Goal: Task Accomplishment & Management: Use online tool/utility

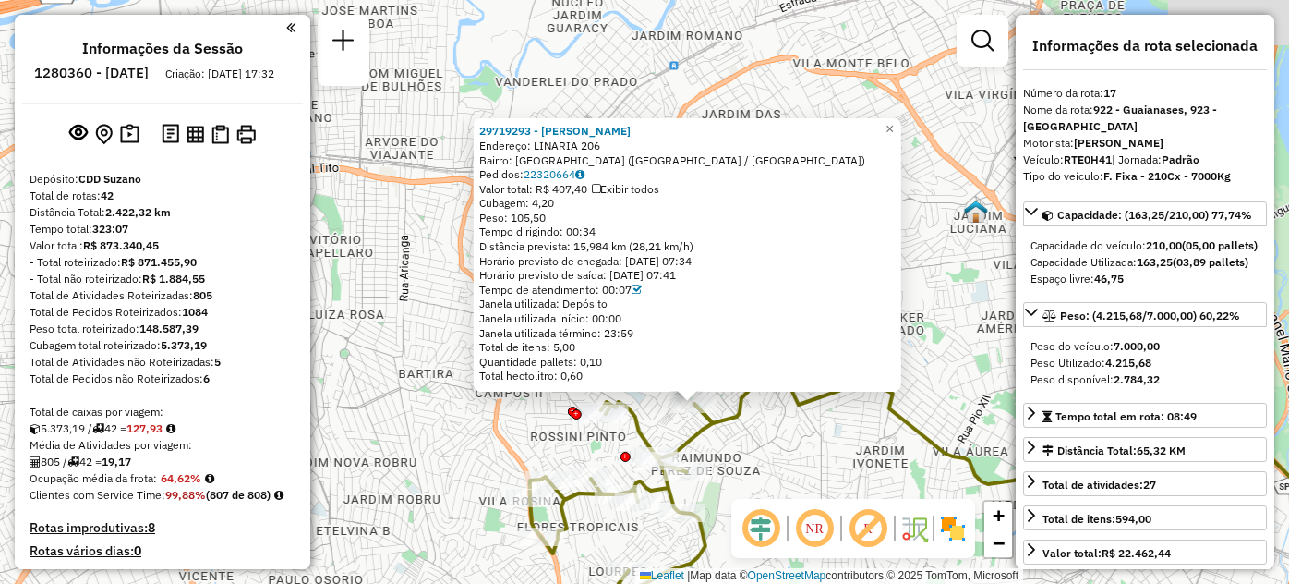
select select "**********"
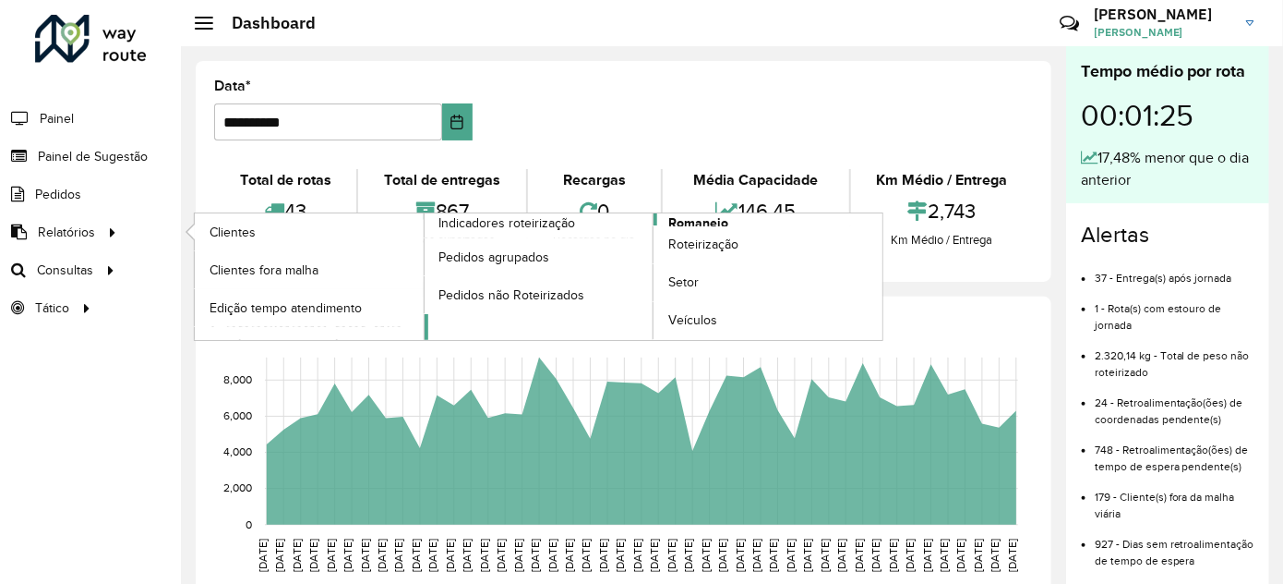
click at [710, 219] on span "Romaneio" at bounding box center [699, 222] width 60 height 19
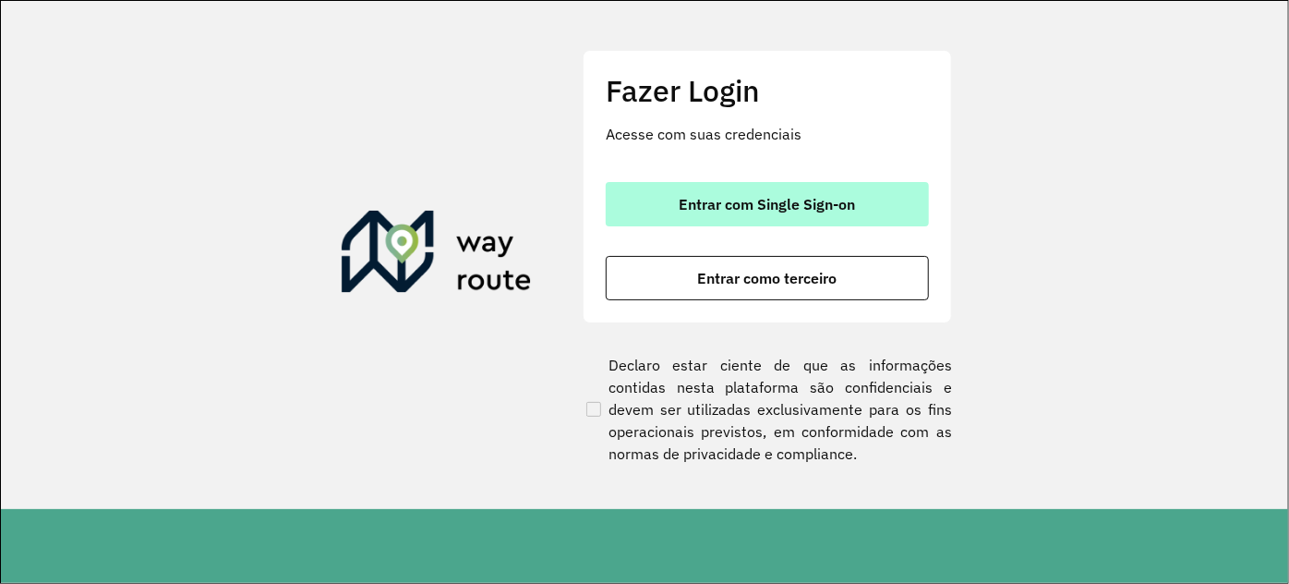
click at [711, 211] on span "Entrar com Single Sign-on" at bounding box center [768, 204] width 176 height 15
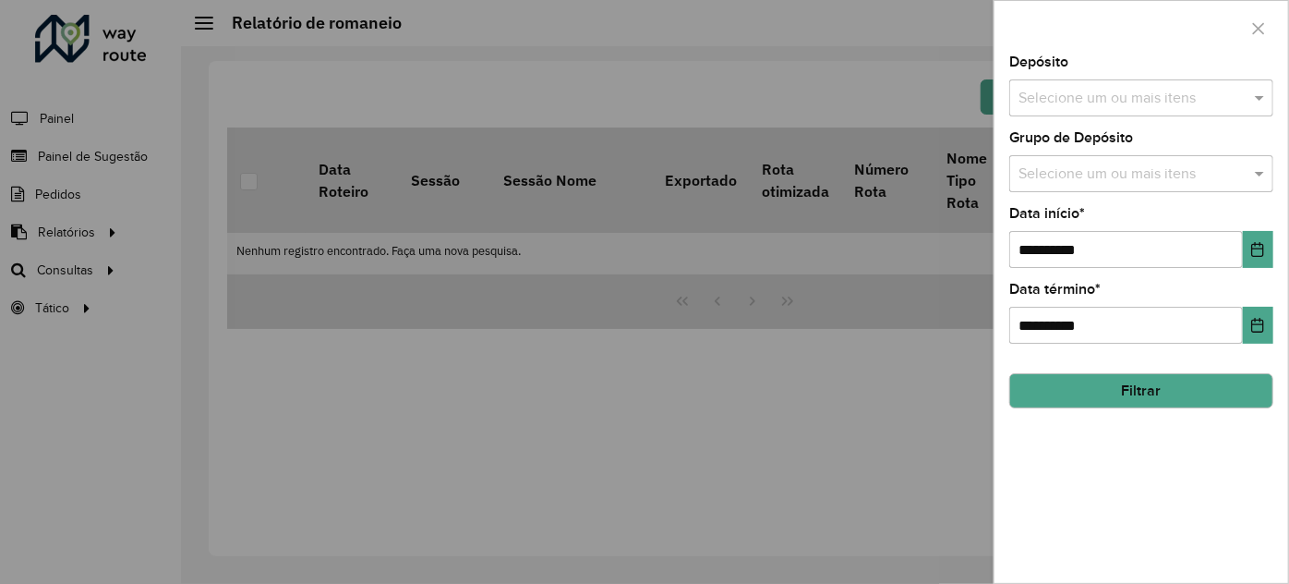
click at [1089, 90] on input "text" at bounding box center [1132, 99] width 236 height 22
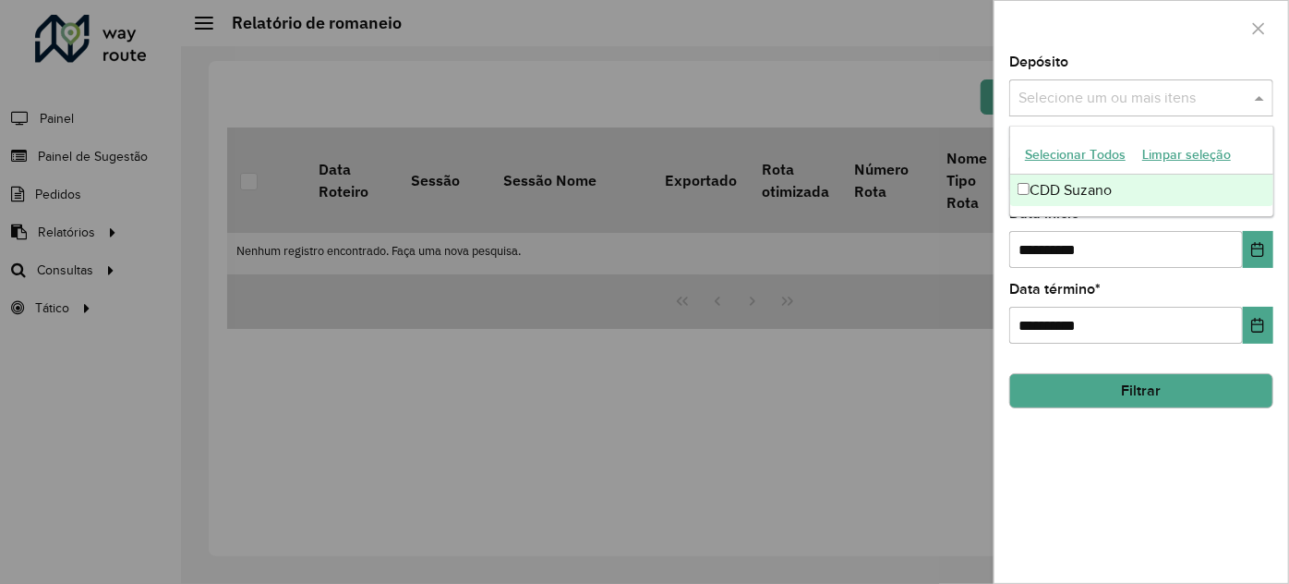
click at [1078, 183] on div "CDD Suzano" at bounding box center [1141, 190] width 263 height 31
click at [1125, 46] on div at bounding box center [1141, 28] width 294 height 54
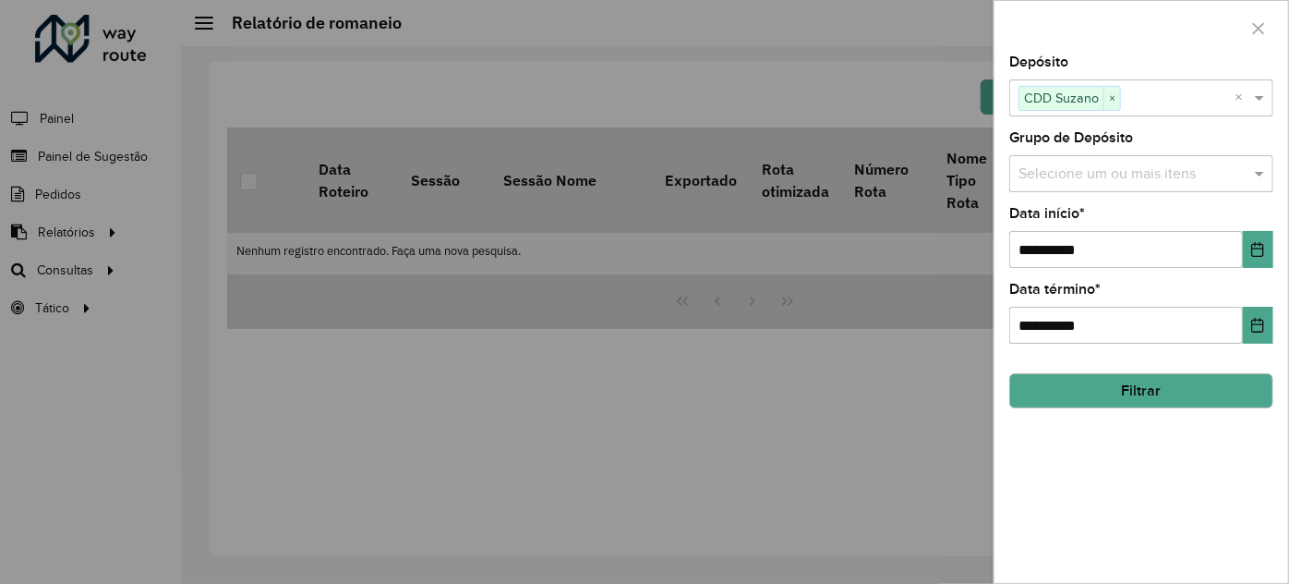
click at [1093, 163] on input "text" at bounding box center [1132, 174] width 236 height 22
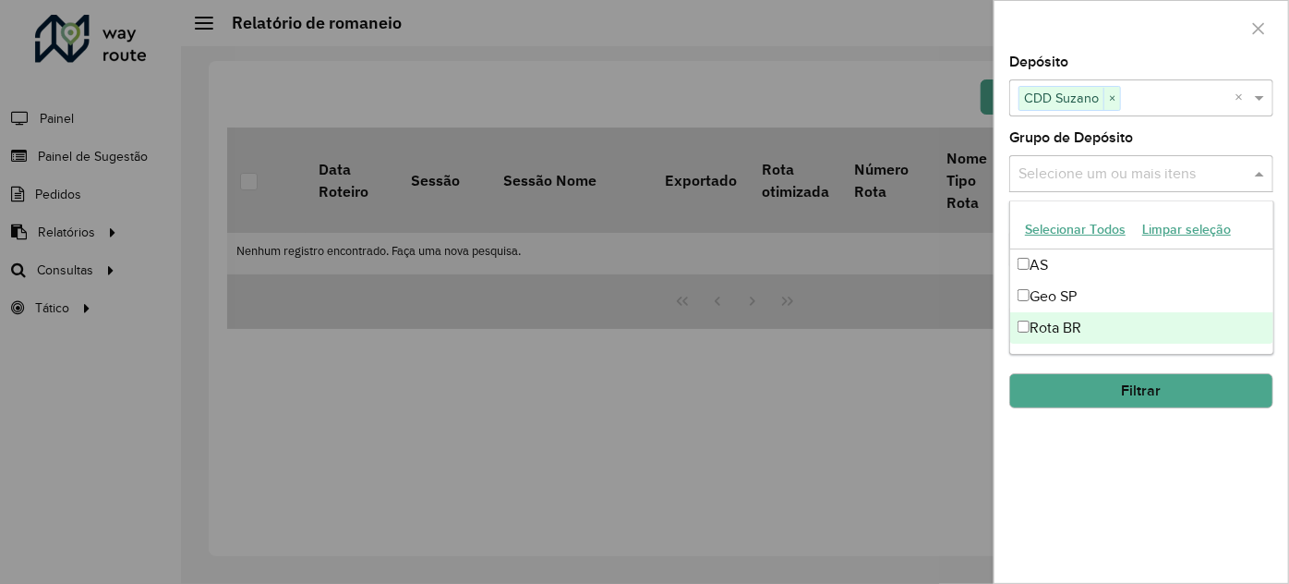
click at [1098, 324] on div "Rota BR" at bounding box center [1141, 327] width 263 height 31
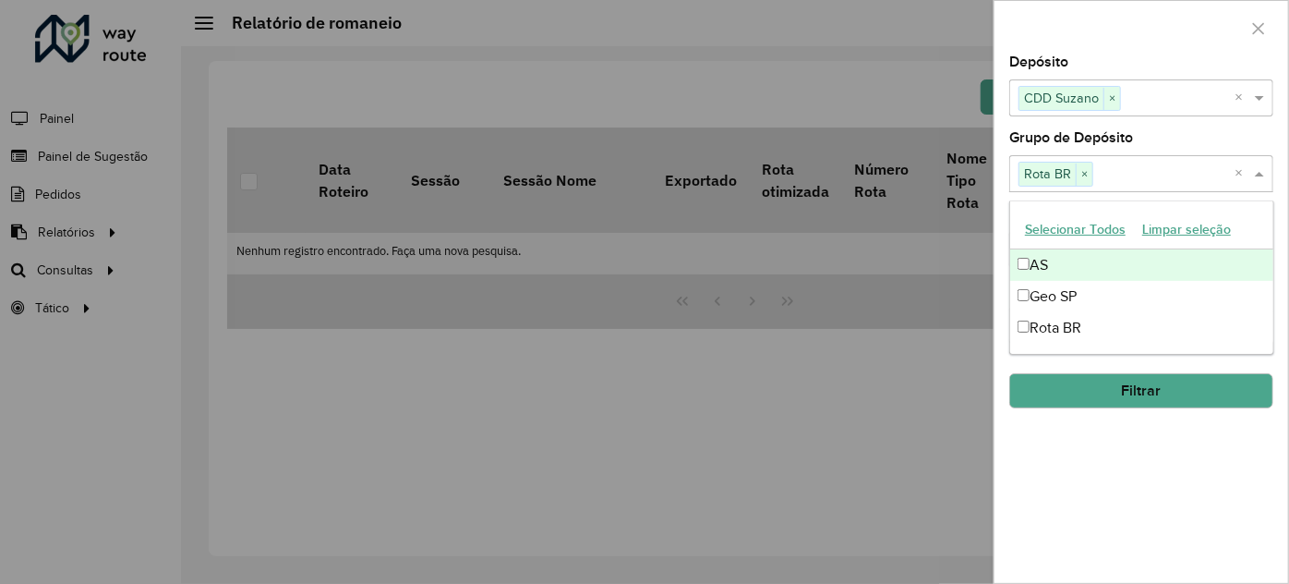
click at [1172, 136] on div "Grupo de Depósito Selecione um ou mais itens Rota BR × ×" at bounding box center [1141, 161] width 264 height 61
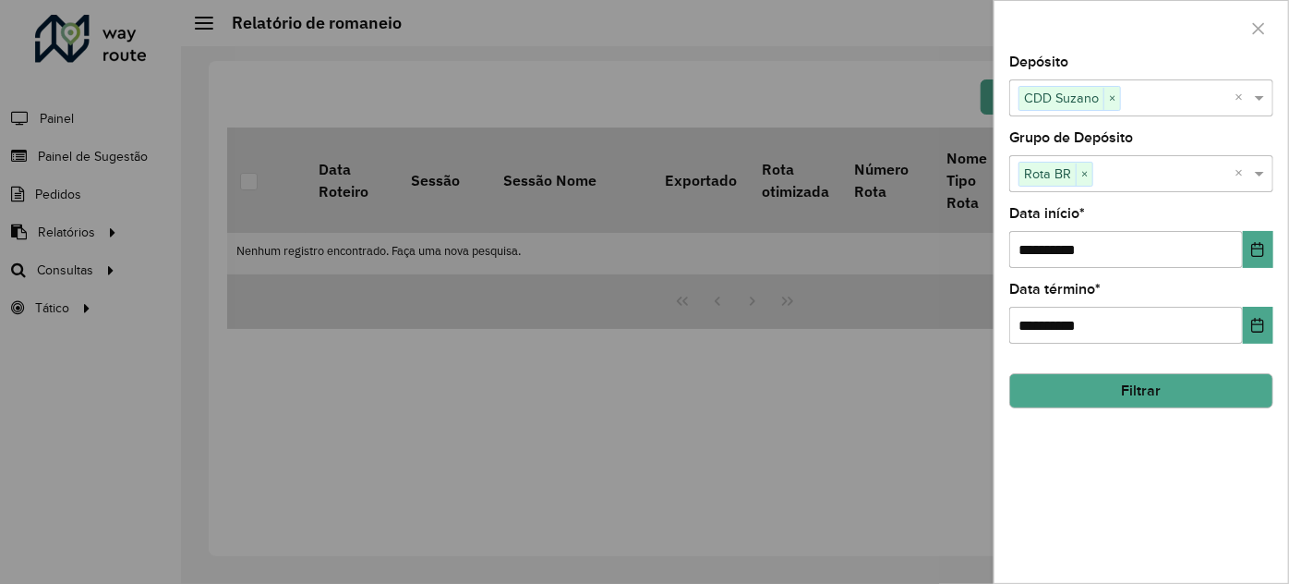
click at [1094, 380] on button "Filtrar" at bounding box center [1141, 390] width 264 height 35
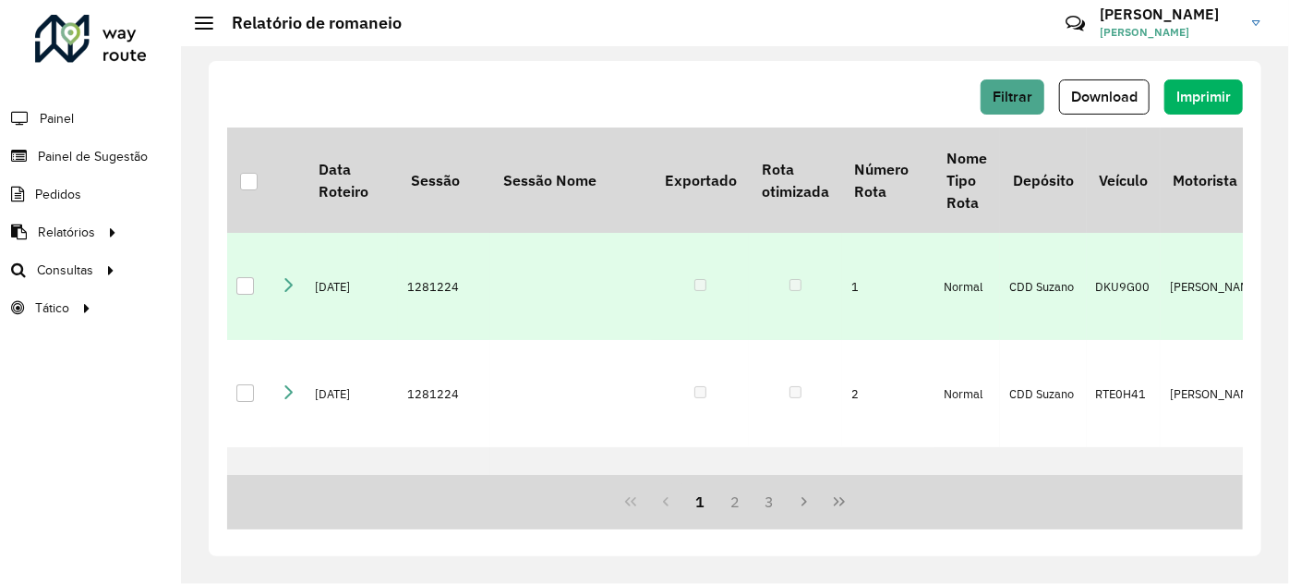
click at [240, 295] on div at bounding box center [245, 286] width 18 height 18
click at [1091, 97] on span "Download" at bounding box center [1104, 97] width 66 height 16
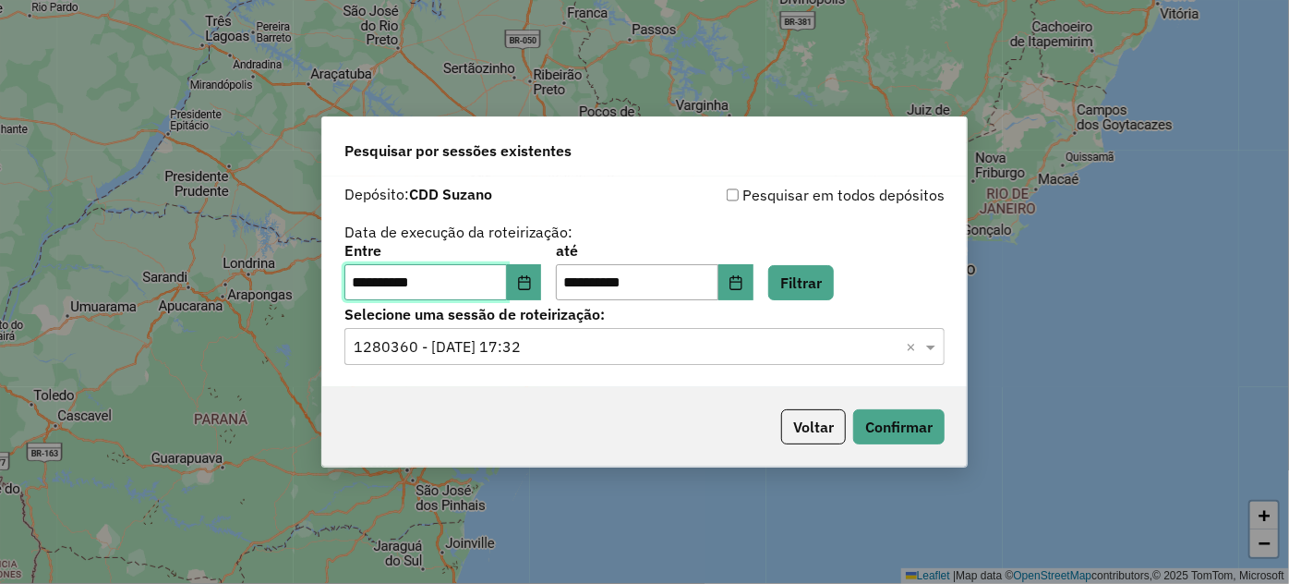
click at [488, 276] on input "**********" at bounding box center [425, 282] width 163 height 37
click at [443, 280] on input "**********" at bounding box center [425, 282] width 163 height 37
type input "**********"
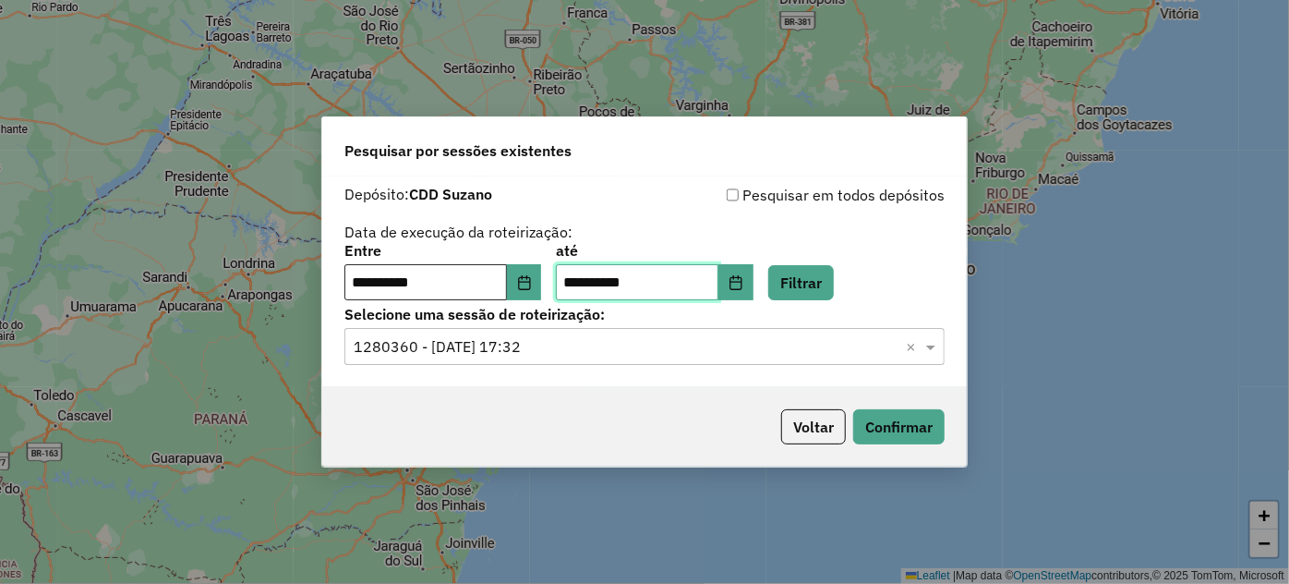
type input "**********"
click at [817, 276] on button "Filtrar" at bounding box center [801, 282] width 66 height 35
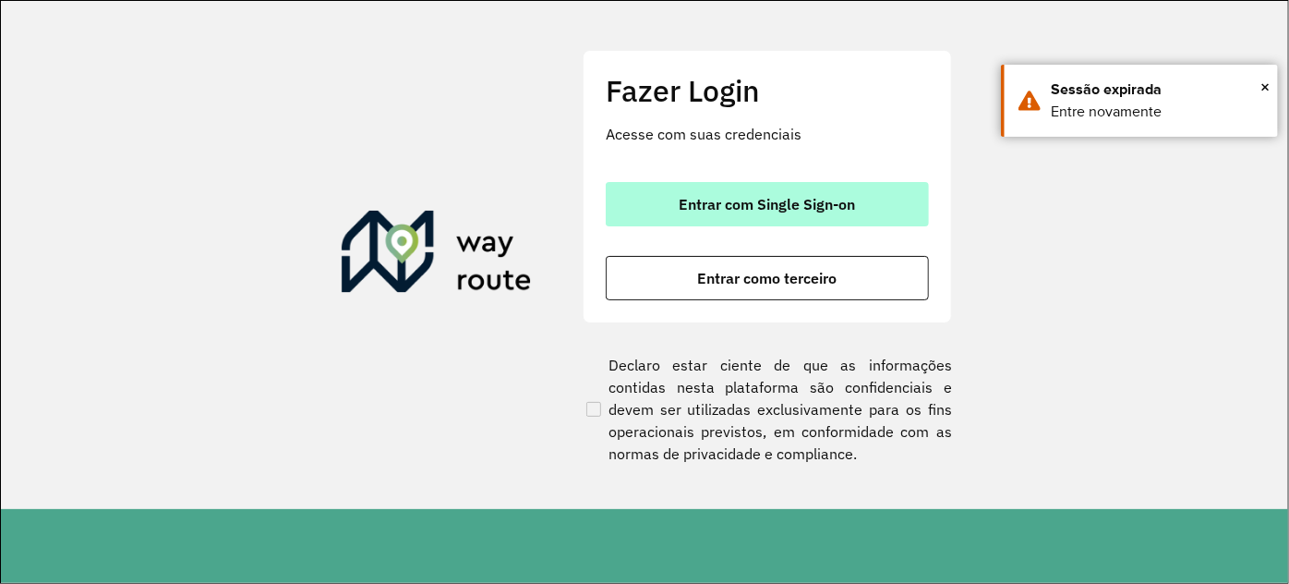
click at [829, 211] on span "Entrar com Single Sign-on" at bounding box center [768, 204] width 176 height 15
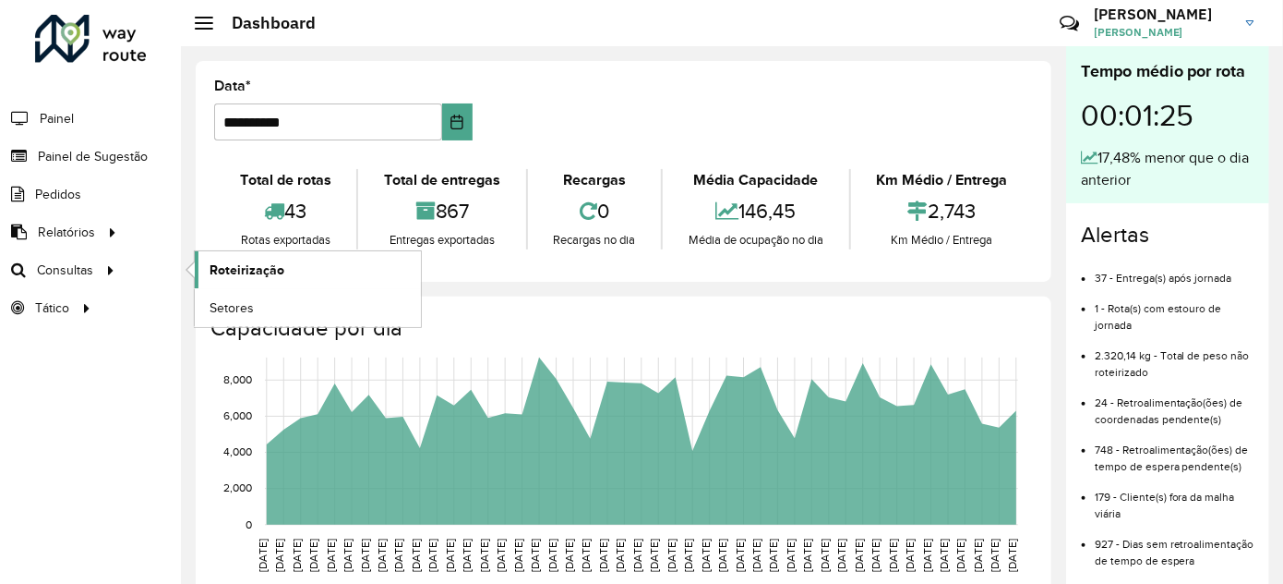
click at [300, 271] on link "Roteirização" at bounding box center [308, 269] width 226 height 37
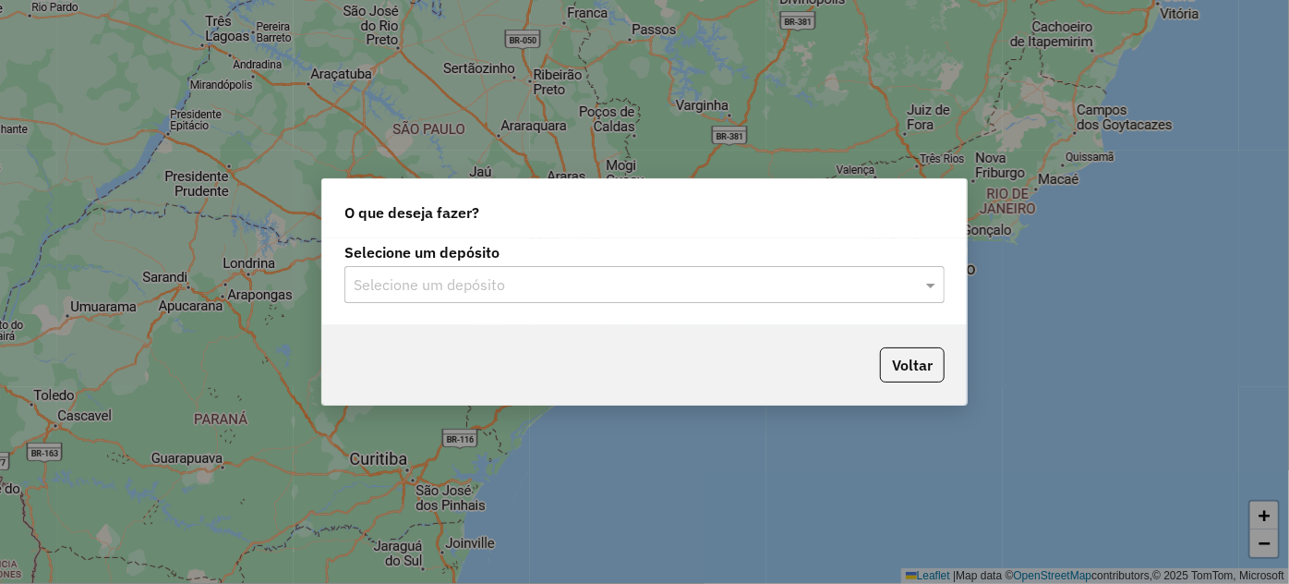
click at [760, 282] on input "text" at bounding box center [626, 285] width 545 height 22
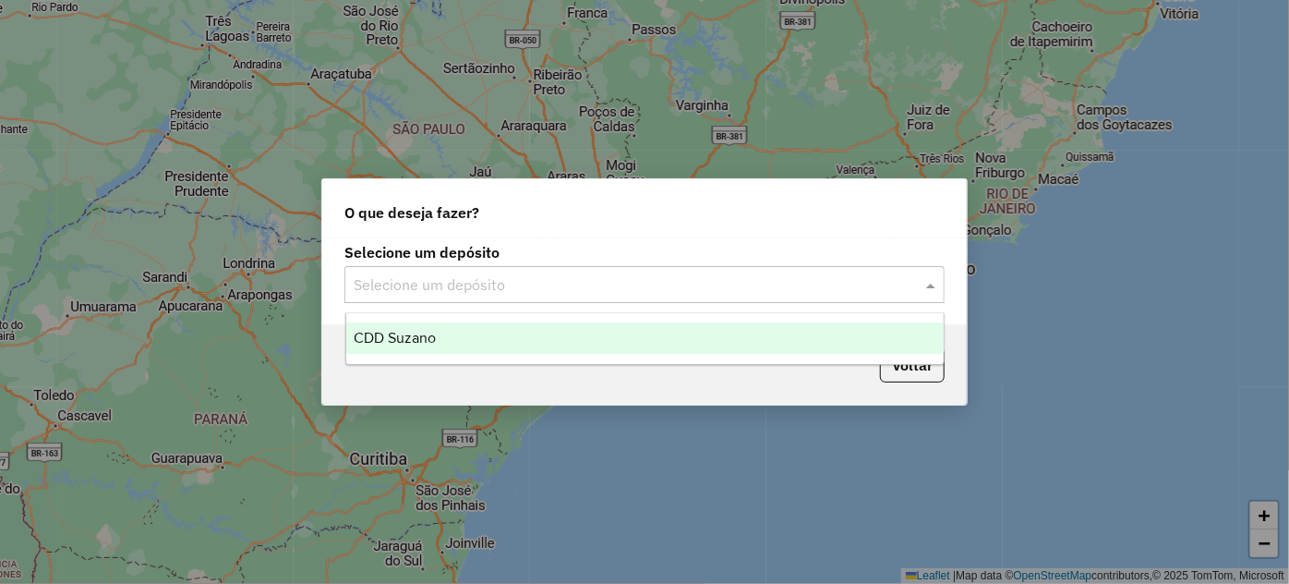
click at [448, 337] on div "CDD Suzano" at bounding box center [644, 337] width 597 height 31
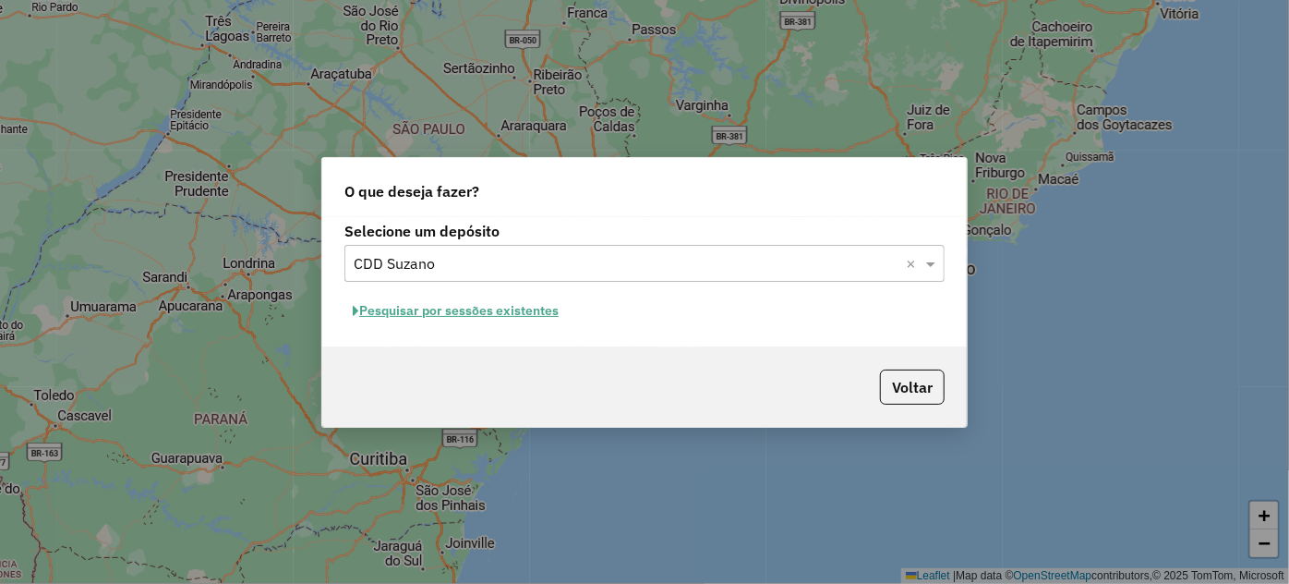
click at [508, 310] on button "Pesquisar por sessões existentes" at bounding box center [455, 310] width 223 height 29
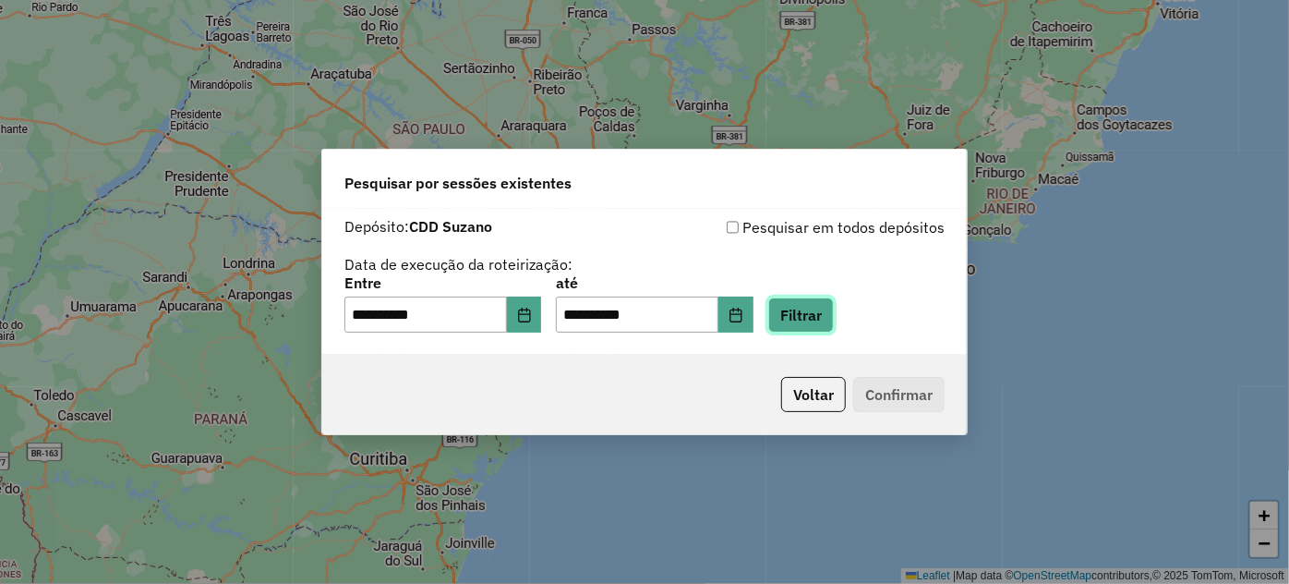
click at [834, 319] on button "Filtrar" at bounding box center [801, 314] width 66 height 35
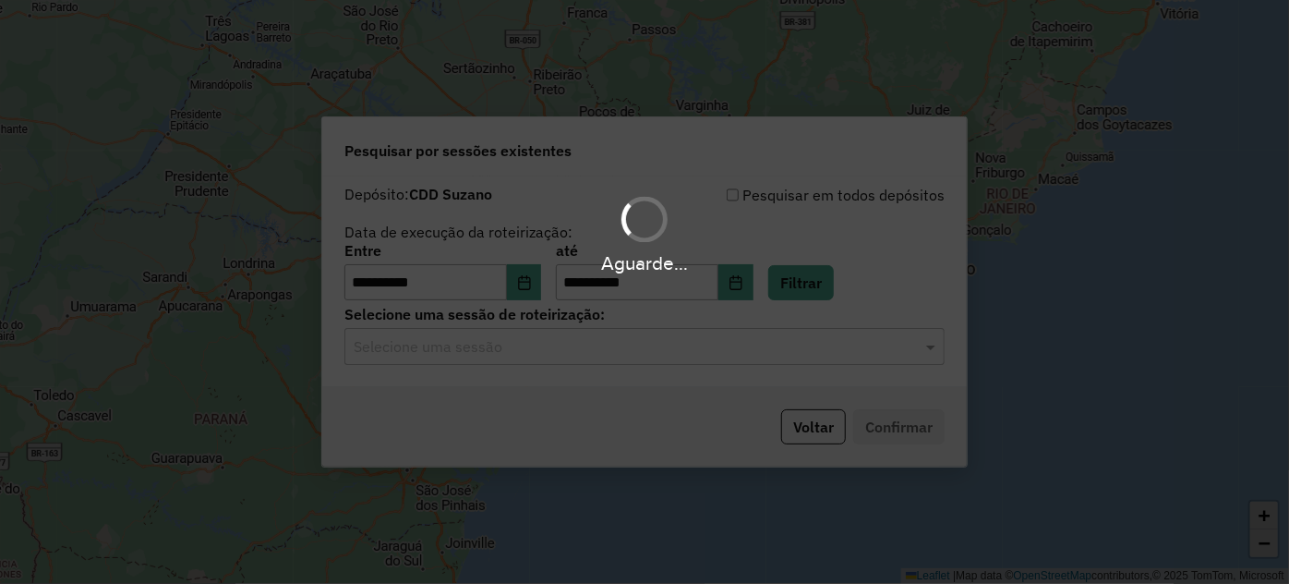
click at [514, 329] on hb-app "**********" at bounding box center [644, 292] width 1289 height 584
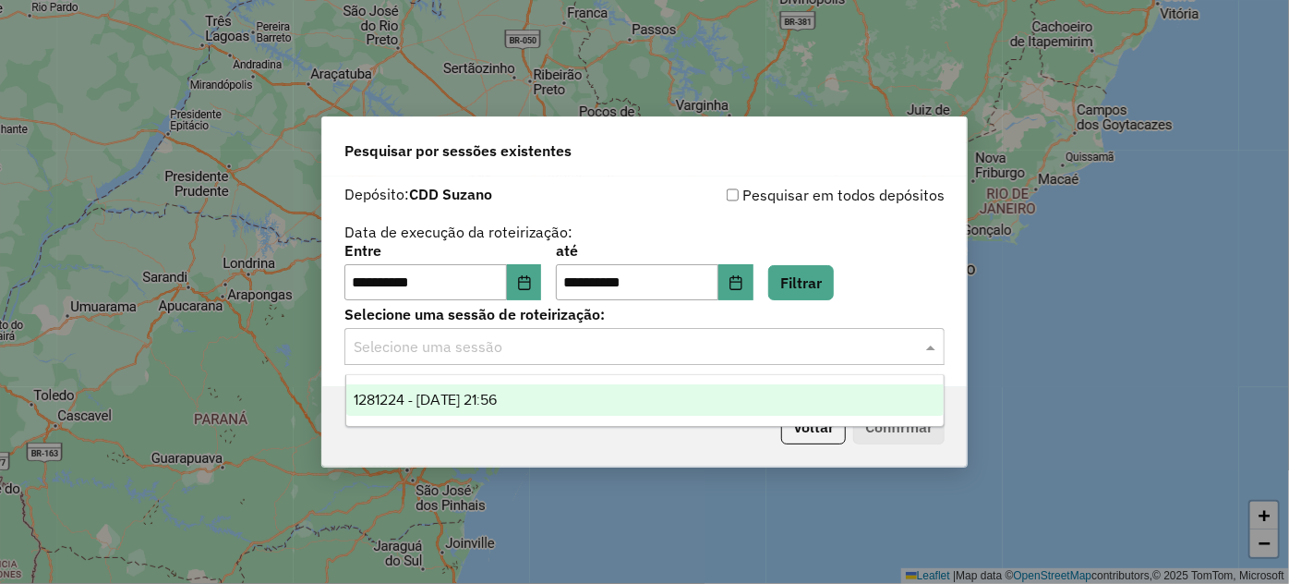
click at [510, 332] on div "Selecione uma sessão" at bounding box center [644, 346] width 600 height 37
click at [475, 395] on span "1281224 - 23/09/2025 21:56" at bounding box center [426, 400] width 144 height 16
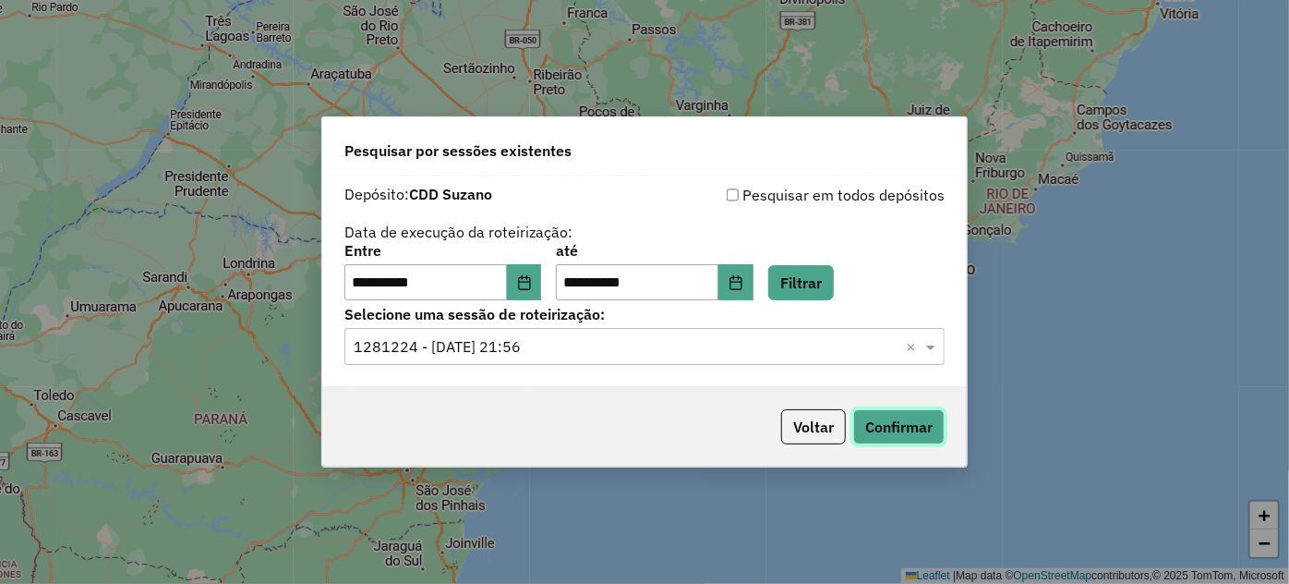
click at [916, 411] on button "Confirmar" at bounding box center [898, 426] width 91 height 35
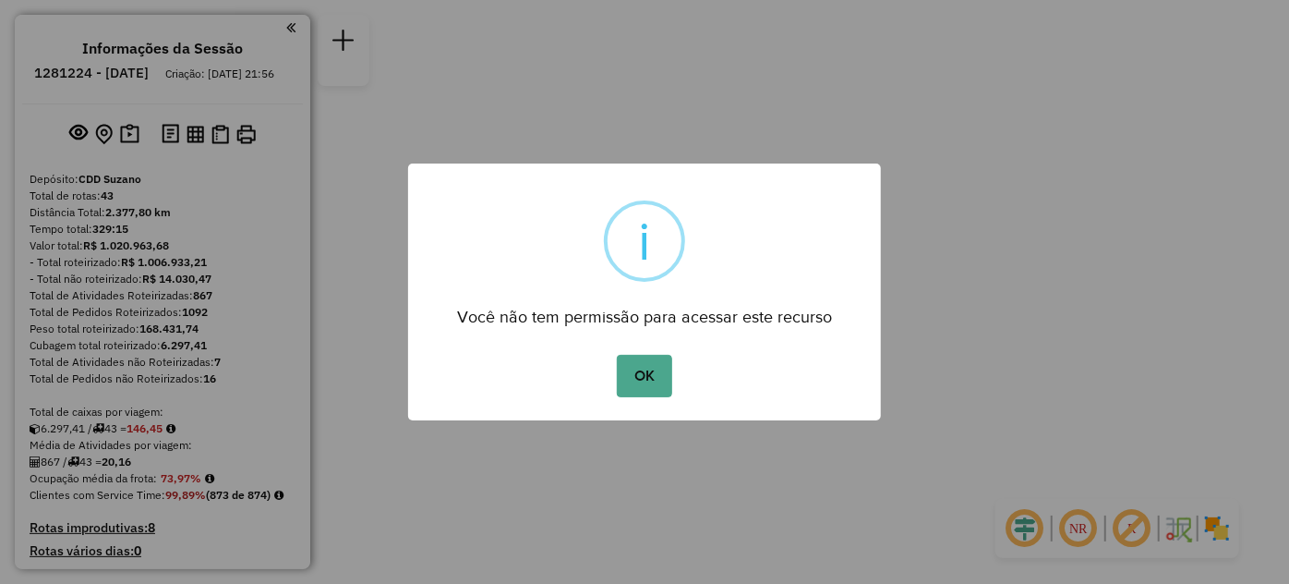
click at [632, 368] on button "OK" at bounding box center [644, 376] width 54 height 42
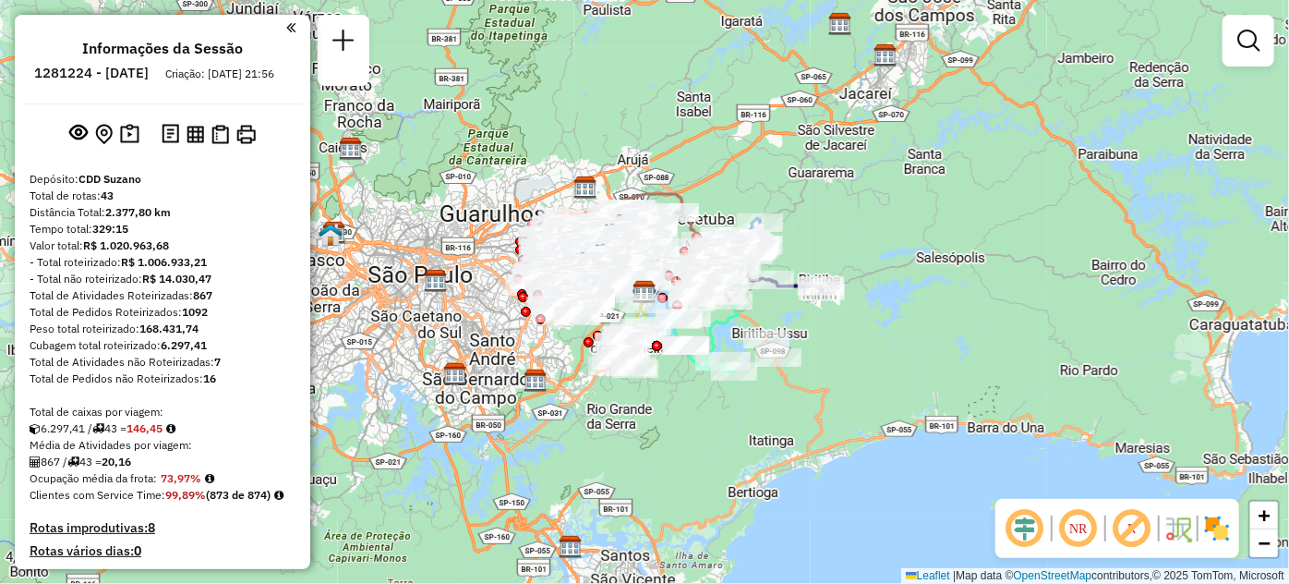
scroll to position [2111, 0]
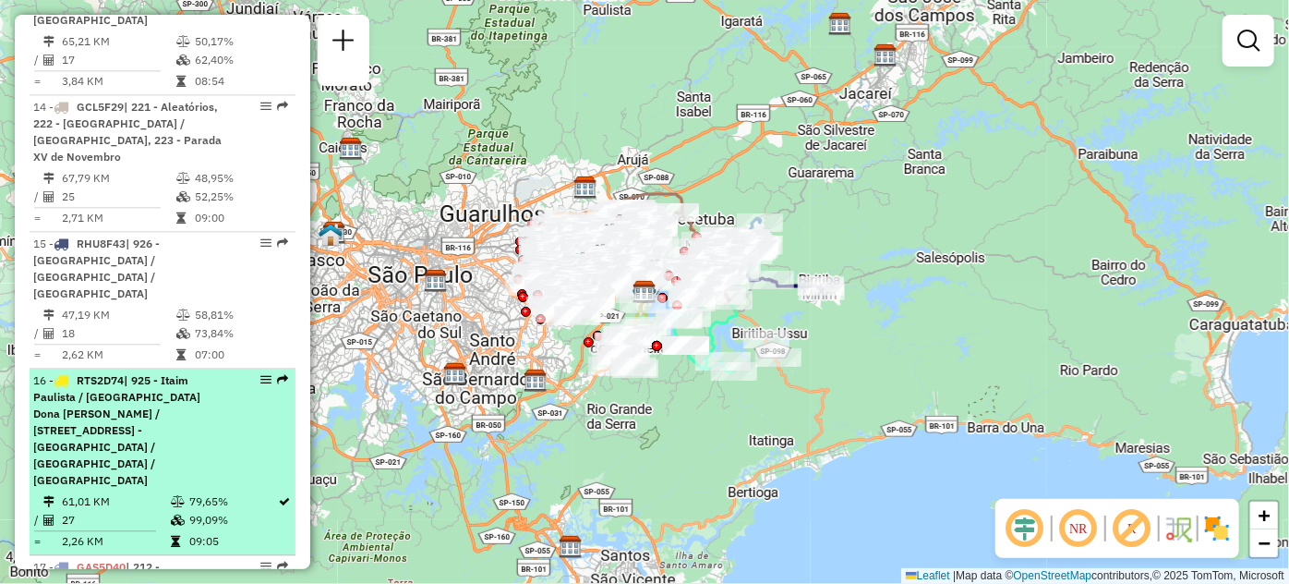
click at [216, 372] on div "16 - RTS2D74 | 925 - Itaim Paulista / Chacara Dona Olivia / Santa Margarida Pau…" at bounding box center [131, 430] width 196 height 116
select select "**********"
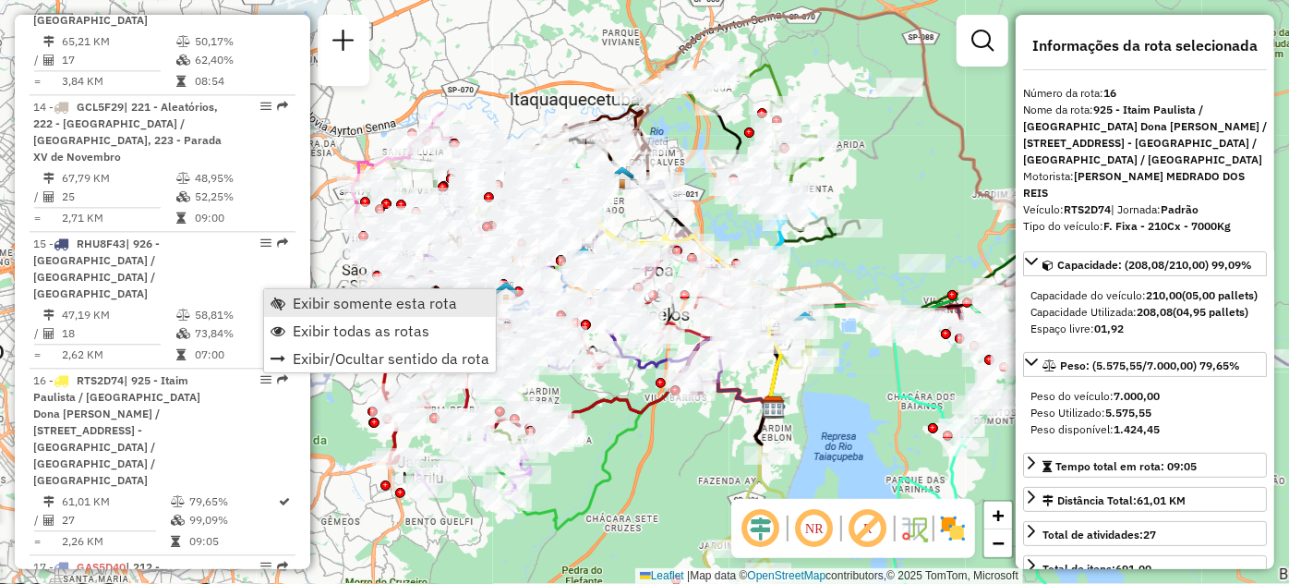
click at [275, 305] on span "Exibir somente esta rota" at bounding box center [278, 302] width 15 height 15
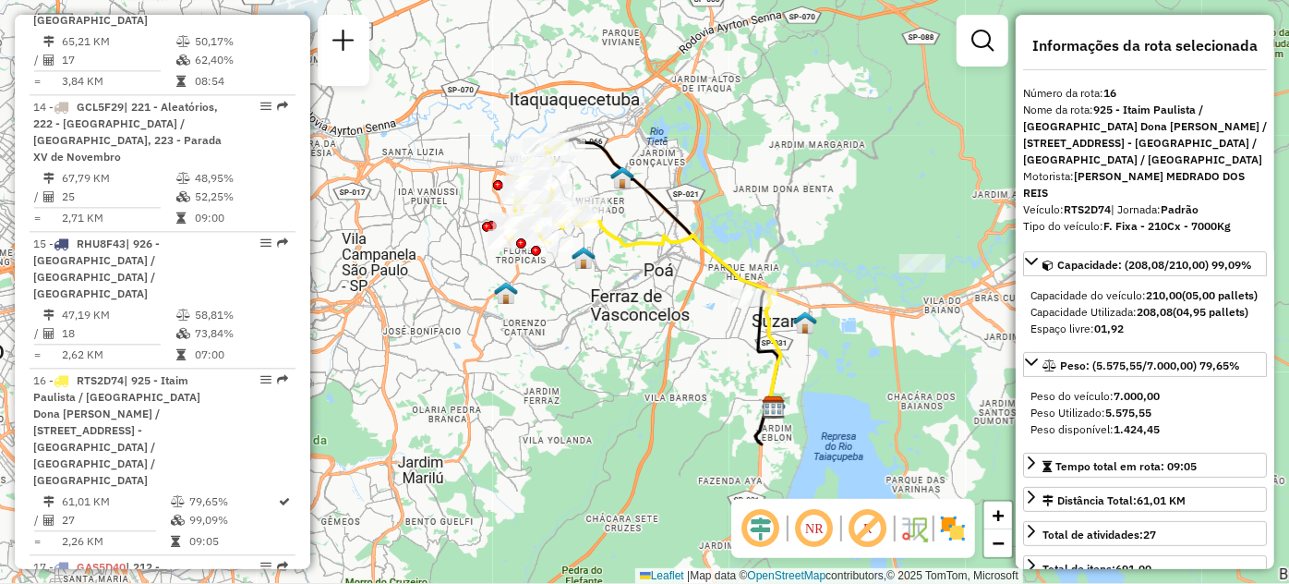
drag, startPoint x: 571, startPoint y: 341, endPoint x: 731, endPoint y: 374, distance: 164.1
click at [731, 374] on div "Janela de atendimento Grade de atendimento Capacidade Transportadoras Veículos …" at bounding box center [644, 292] width 1289 height 584
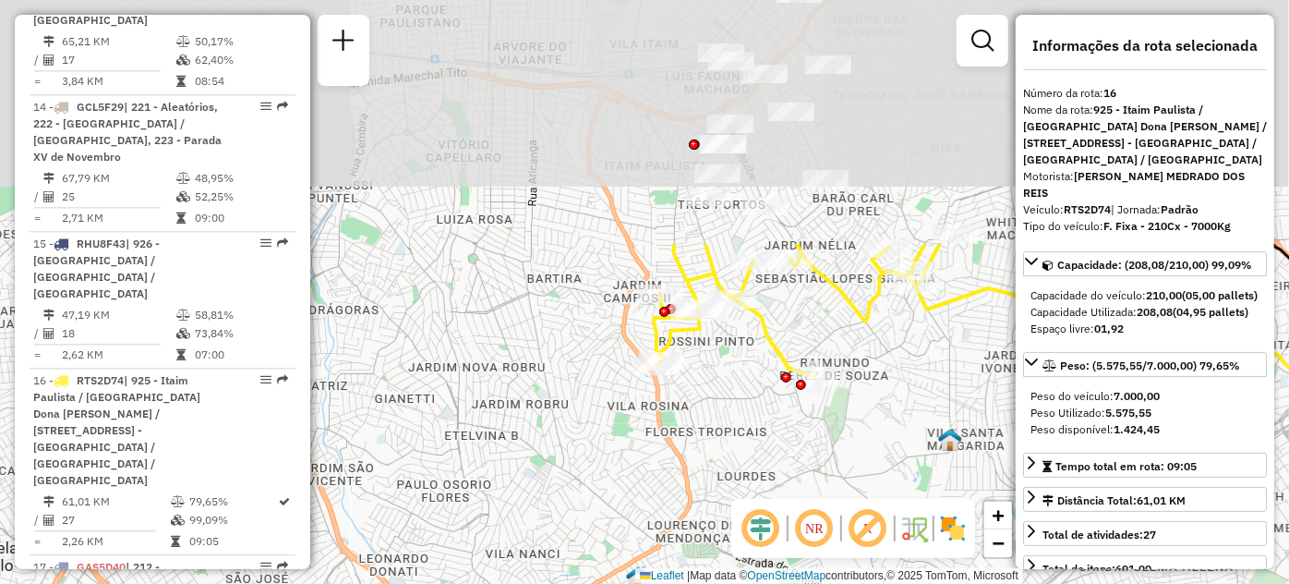
drag, startPoint x: 630, startPoint y: 268, endPoint x: 620, endPoint y: 532, distance: 264.2
click at [622, 532] on div "Janela de atendimento Grade de atendimento Capacidade Transportadoras Veículos …" at bounding box center [644, 292] width 1289 height 584
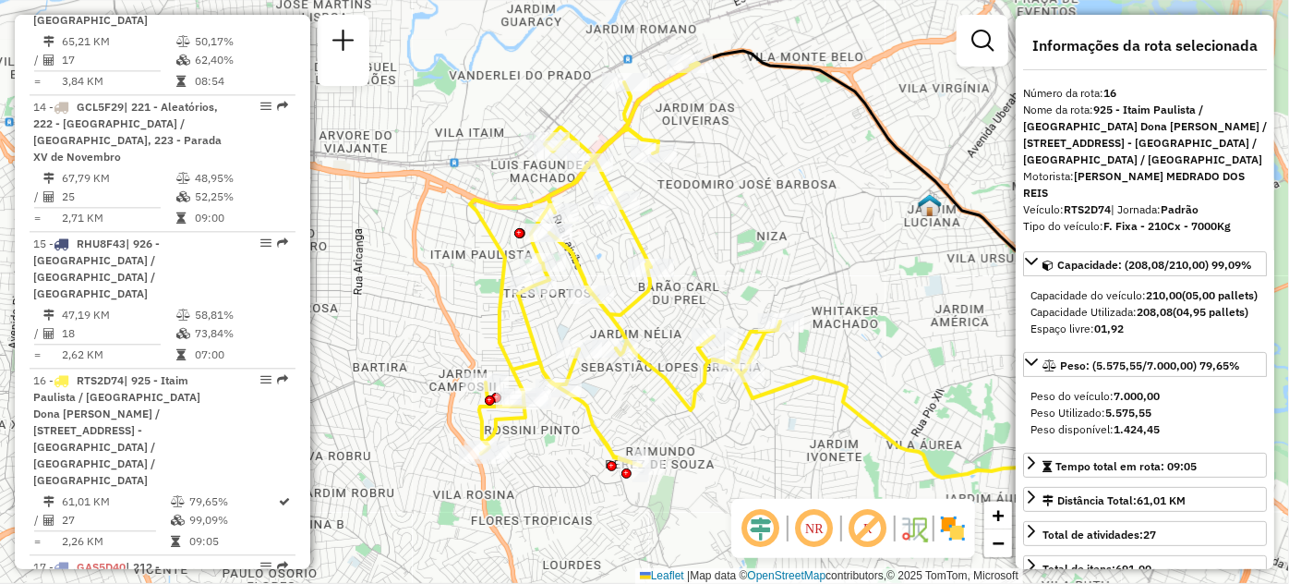
drag, startPoint x: 507, startPoint y: 411, endPoint x: 348, endPoint y: 495, distance: 179.7
click at [348, 495] on div "Janela de atendimento Grade de atendimento Capacidade Transportadoras Veículos …" at bounding box center [644, 292] width 1289 height 584
